Goal: Book appointment/travel/reservation

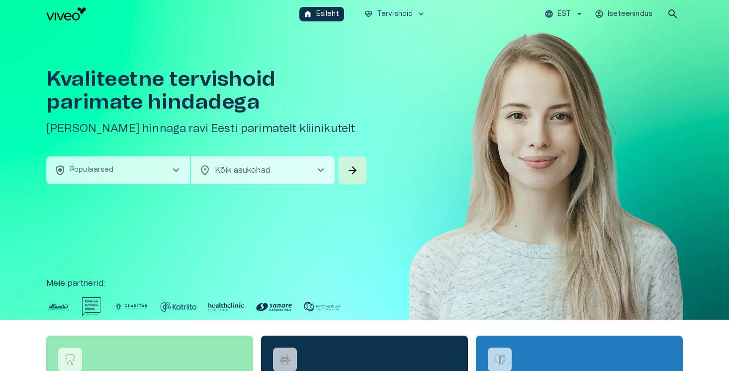
click at [156, 175] on button "health_and_safety Populaarsed chevron_right" at bounding box center [118, 170] width 144 height 28
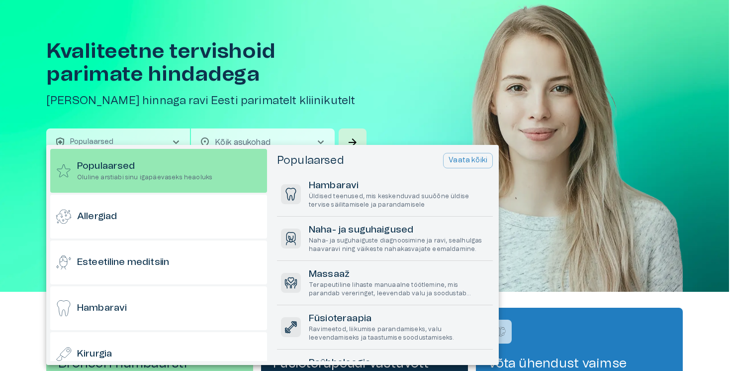
click at [348, 60] on div at bounding box center [365, 185] width 731 height 371
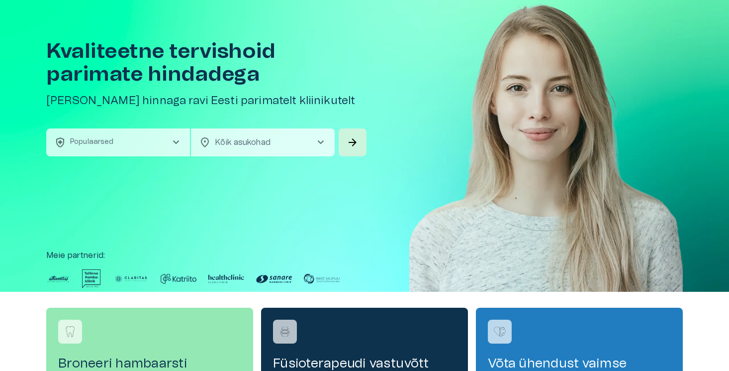
click at [379, 8] on div "Kvaliteetne tervishoid parimate hindadega Broneeri soodsaima hinnaga ravi Eesti…" at bounding box center [364, 145] width 637 height 291
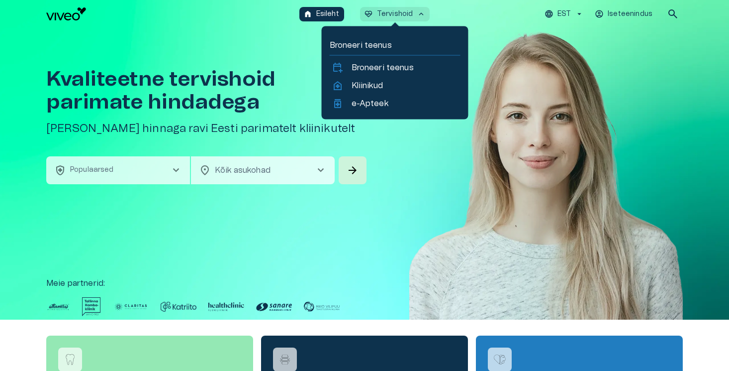
click at [384, 13] on p "Tervishoid" at bounding box center [395, 14] width 36 height 10
click at [370, 85] on p "Kliinikud" at bounding box center [367, 86] width 31 height 12
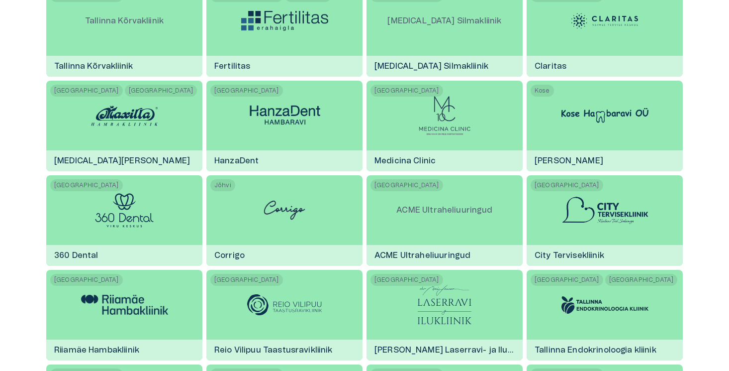
scroll to position [289, 0]
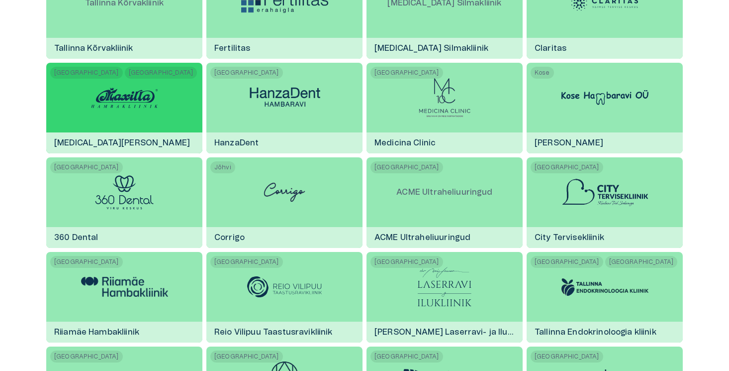
click at [143, 112] on div at bounding box center [124, 98] width 75 height 70
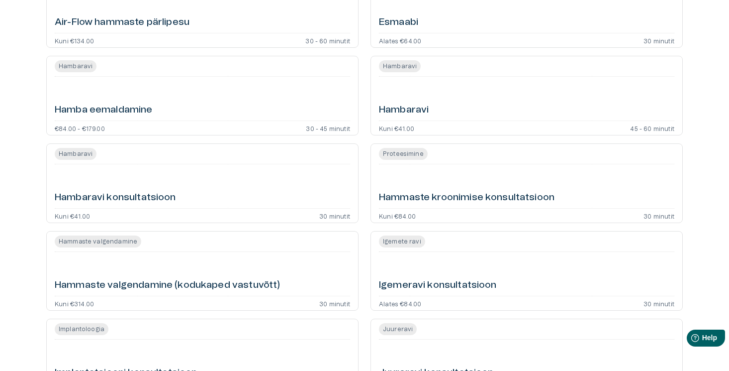
click at [422, 193] on h6 "Hammaste kroonimise konsultatsioon" at bounding box center [467, 197] width 176 height 13
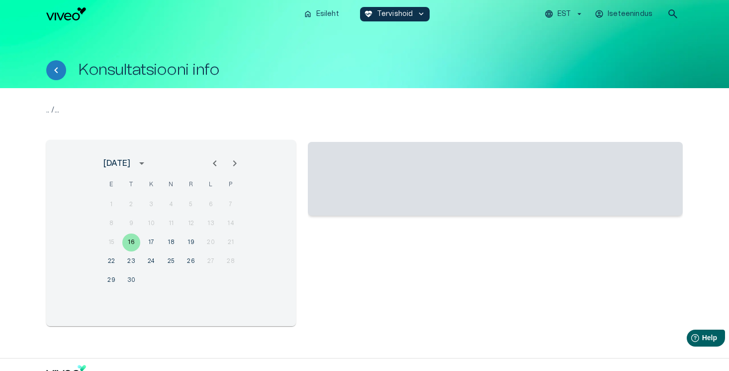
scroll to position [28, 0]
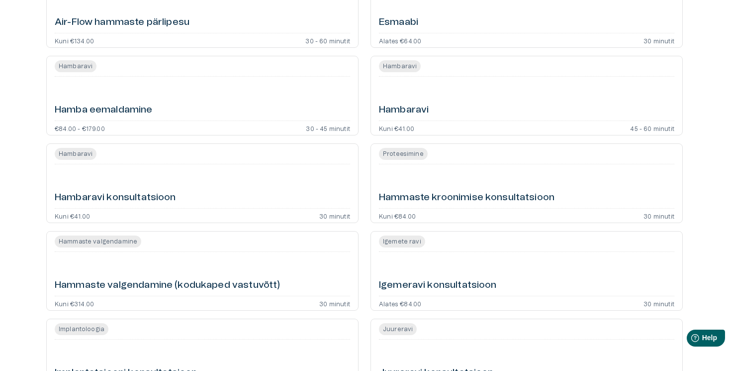
scroll to position [401, 0]
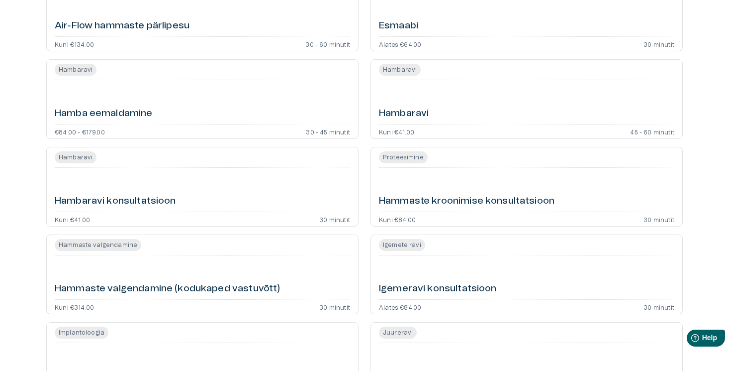
click at [527, 188] on div "Hammaste kroonimise konsultatsioon" at bounding box center [526, 190] width 295 height 36
